Goal: Find specific page/section: Find specific page/section

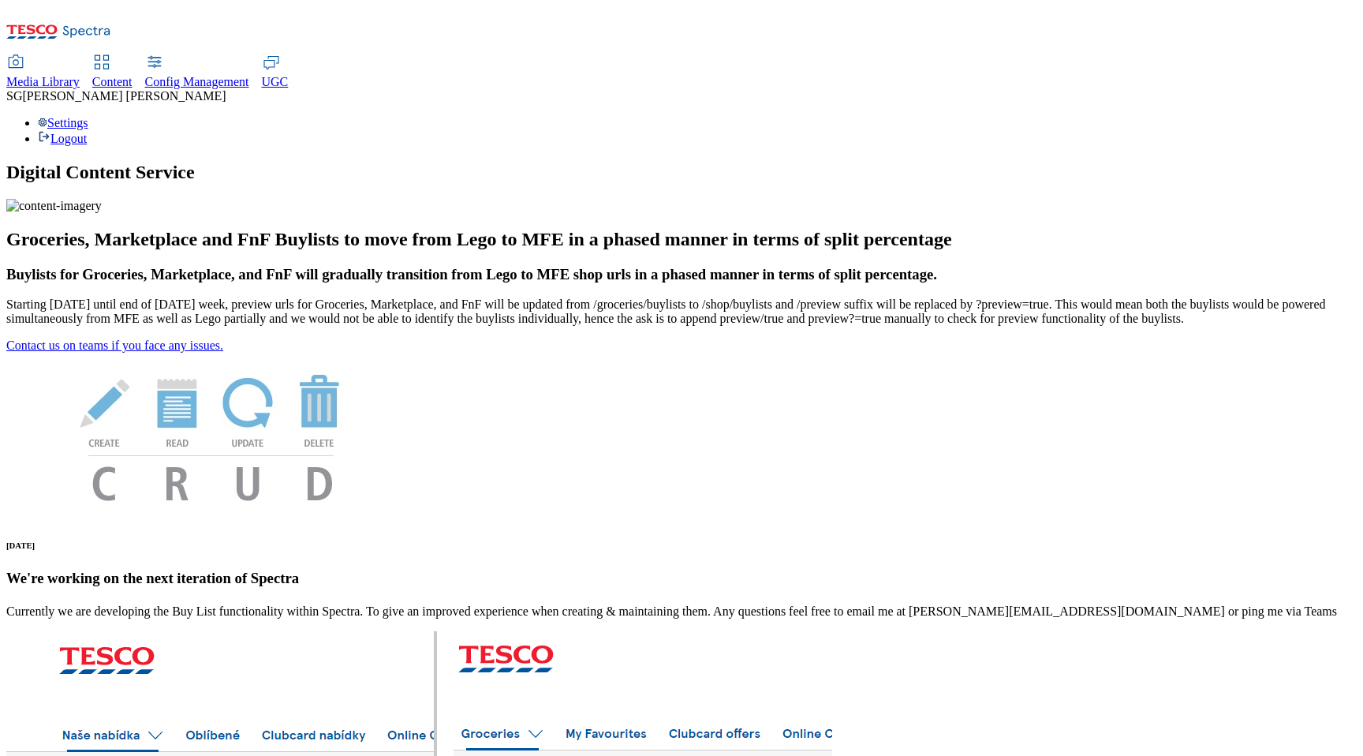
click at [132, 75] on span "Content" at bounding box center [112, 81] width 40 height 13
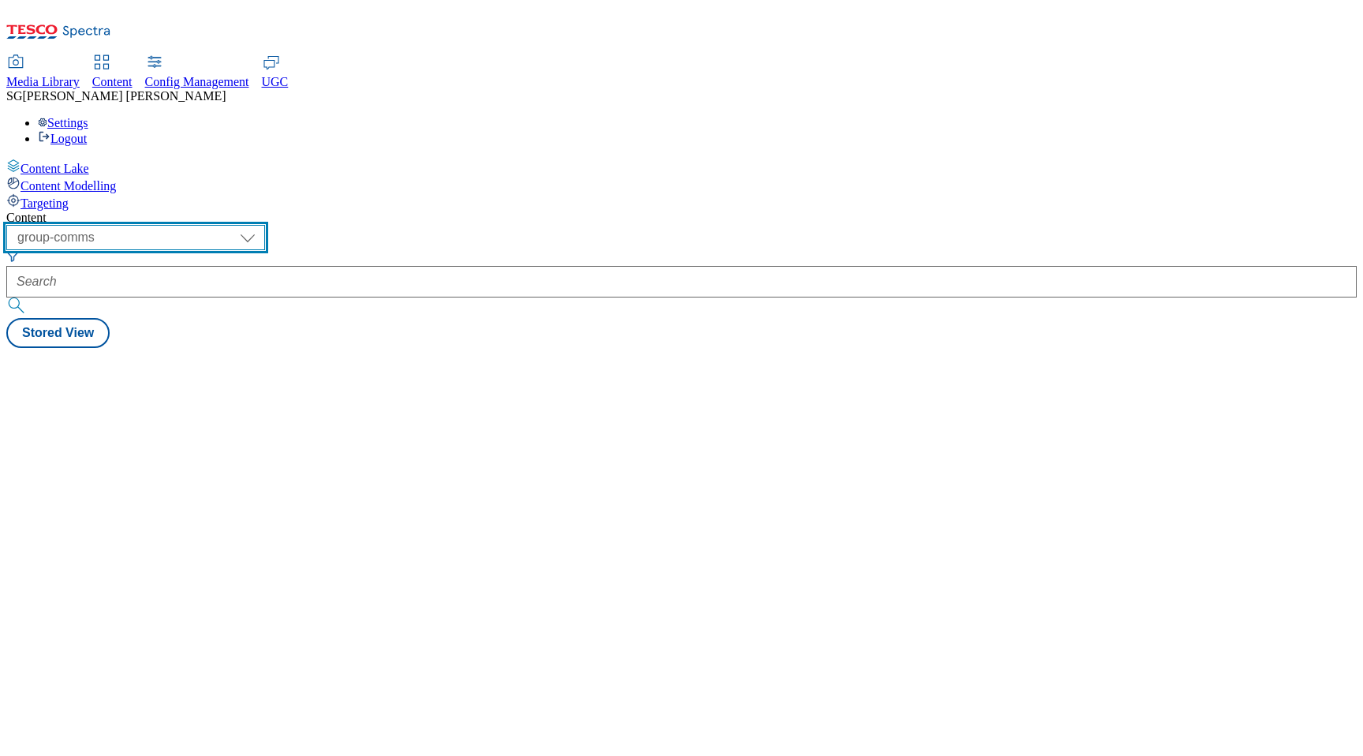
click at [265, 225] on select "dotcom-cz dotcom-hu dotcom-sk fnf-uk ghs-roi ghs-uk group-comms ighs-cz ighs-hu…" at bounding box center [135, 237] width 259 height 25
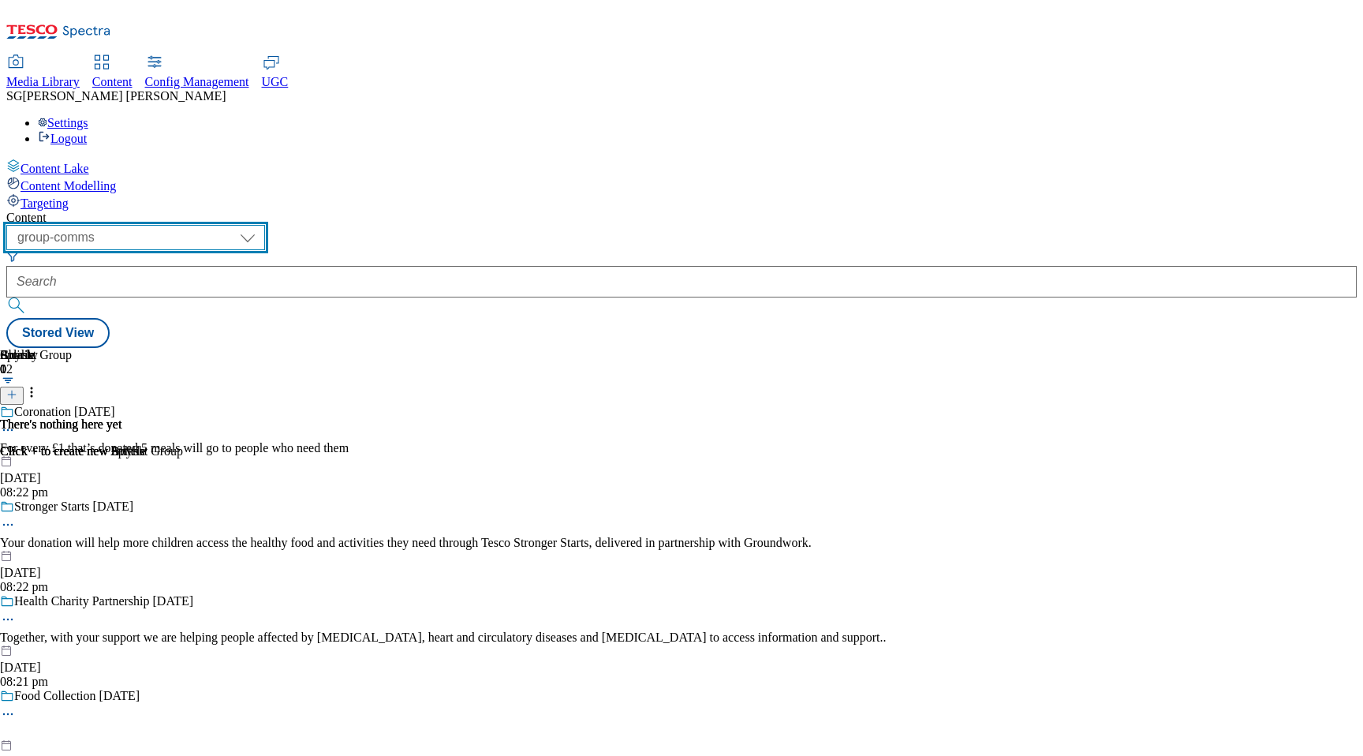
select select "dotcom-cz"
click at [205, 225] on select "dotcom-cz dotcom-hu dotcom-sk fnf-uk ghs-roi ghs-uk group-comms ighs-cz ighs-hu…" at bounding box center [135, 237] width 259 height 25
